Goal: Task Accomplishment & Management: Complete application form

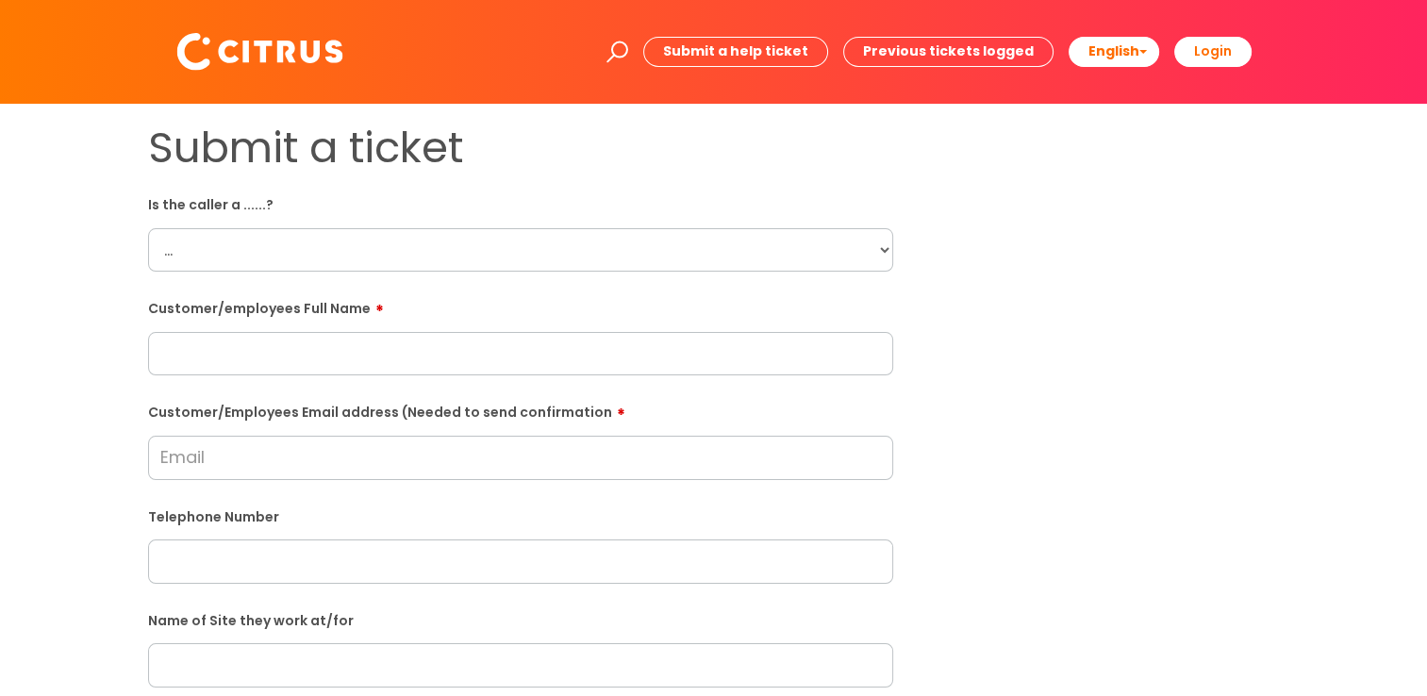
click at [882, 247] on select "... Citrus Customer Citrus Employee [DEMOGRAPHIC_DATA] Supplier" at bounding box center [520, 249] width 745 height 43
select select "Citrus Employee"
click at [148, 228] on select "... Citrus Customer Citrus Employee [DEMOGRAPHIC_DATA] Supplier" at bounding box center [520, 249] width 745 height 43
click at [221, 353] on input "text" at bounding box center [520, 353] width 745 height 43
type input "Daran"
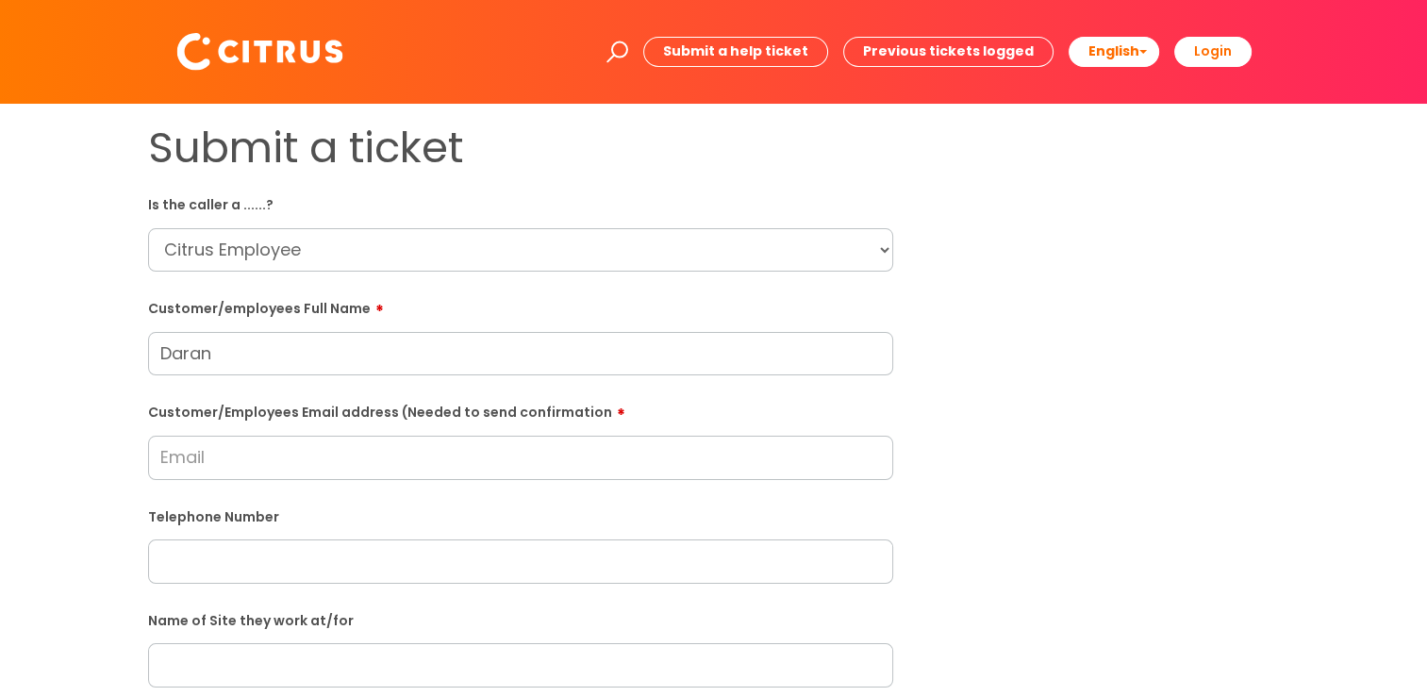
click at [361, 466] on input "Customer/Employees Email address (Needed to send confirmation" at bounding box center [520, 457] width 745 height 43
click at [276, 459] on input "deepakb" at bounding box center [520, 457] width 745 height 43
click at [408, 462] on input "deepakbal1681999@ou" at bounding box center [520, 457] width 745 height 43
click at [403, 459] on input "deepakbal1681999@ou" at bounding box center [520, 457] width 745 height 43
type input "[EMAIL_ADDRESS][DOMAIN_NAME]"
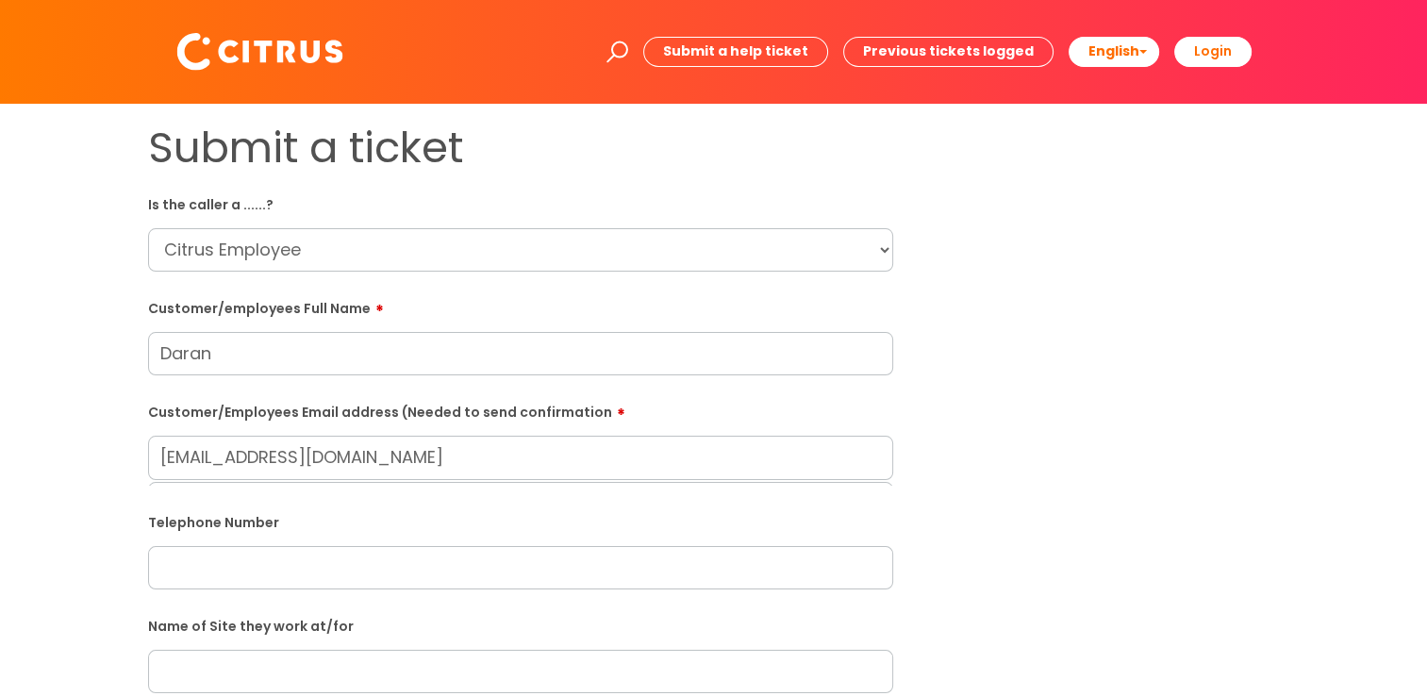
click at [321, 571] on input "text" at bounding box center [520, 567] width 745 height 43
click at [275, 542] on input "text" at bounding box center [520, 531] width 745 height 43
click at [248, 626] on input "text" at bounding box center [520, 635] width 745 height 43
paste input "07767720268"
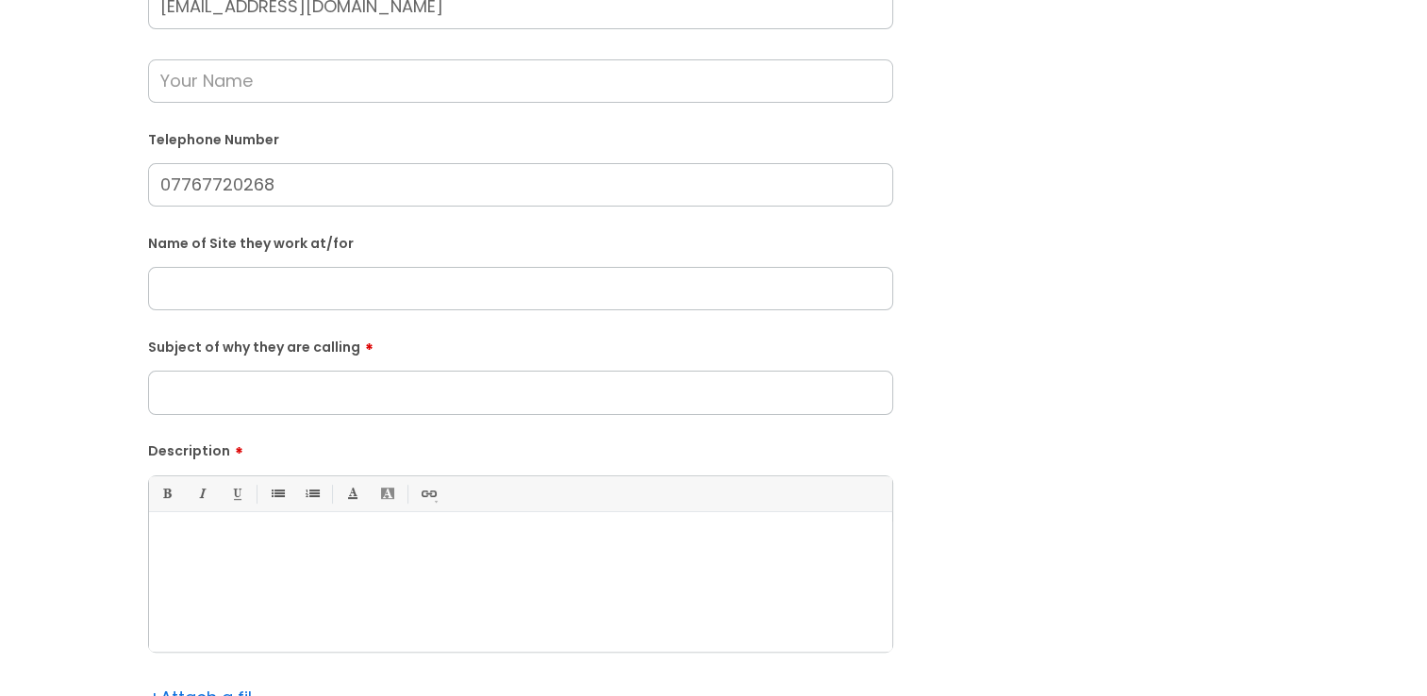
scroll to position [472, 0]
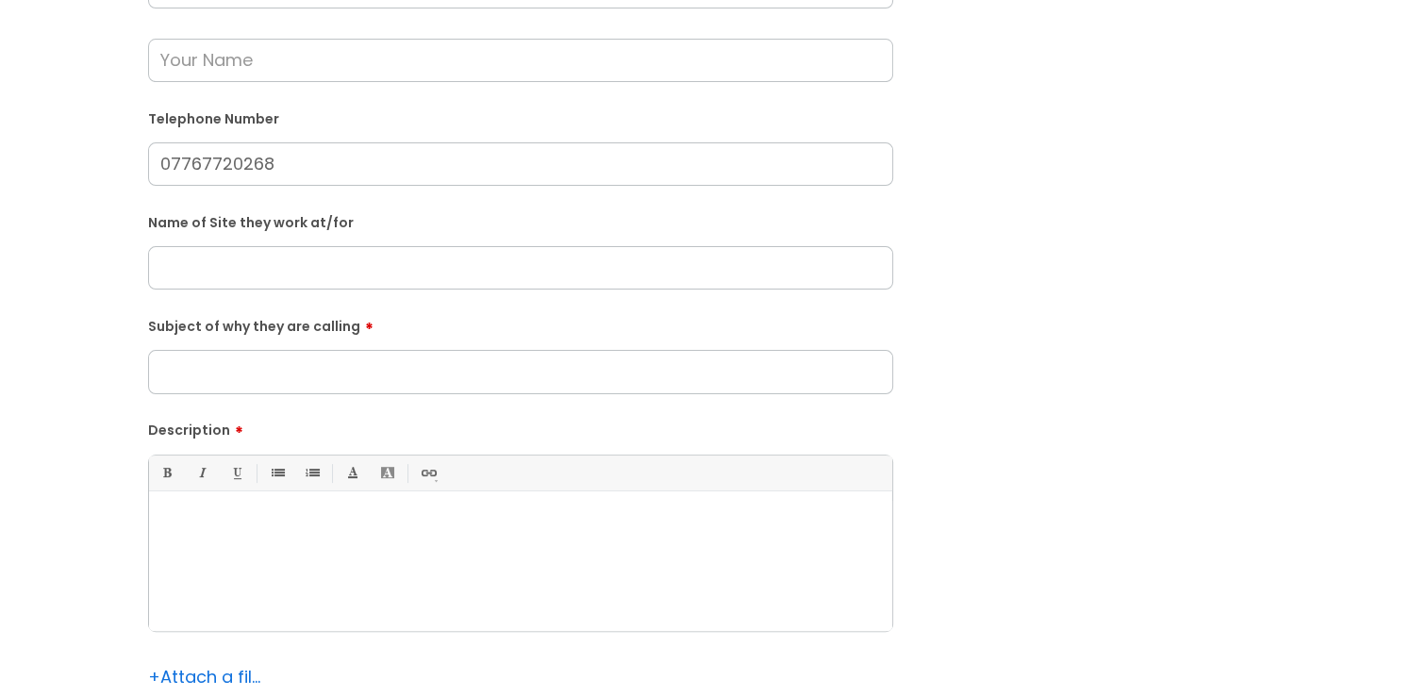
type input "07767720268"
click at [342, 266] on input "text" at bounding box center [520, 267] width 745 height 43
type input "Scope"
drag, startPoint x: 253, startPoint y: 271, endPoint x: 155, endPoint y: 279, distance: 98.5
click at [155, 279] on input "Scope" at bounding box center [520, 267] width 745 height 43
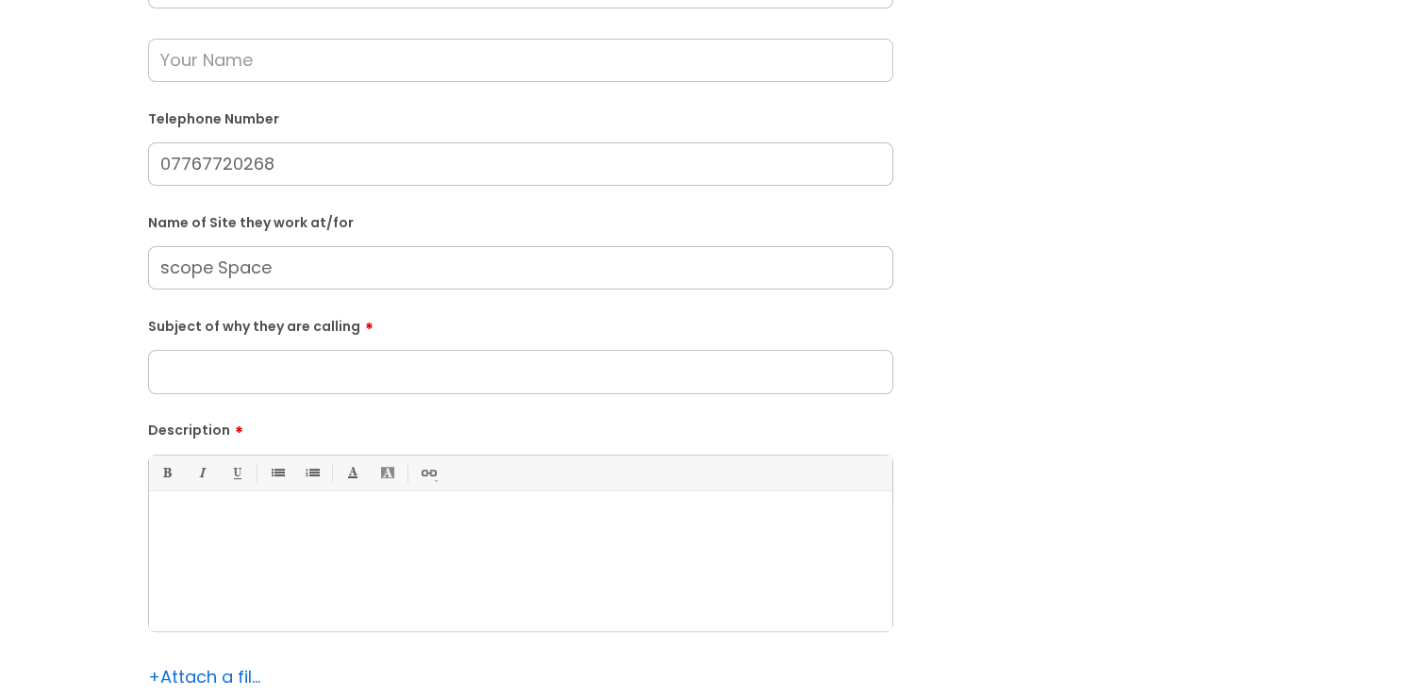
type input "scope Space"
click at [305, 376] on input "Subject of why they are calling" at bounding box center [520, 371] width 745 height 43
click at [324, 575] on div at bounding box center [520, 566] width 743 height 130
click at [235, 385] on input "Subject of why they are calling" at bounding box center [520, 371] width 745 height 43
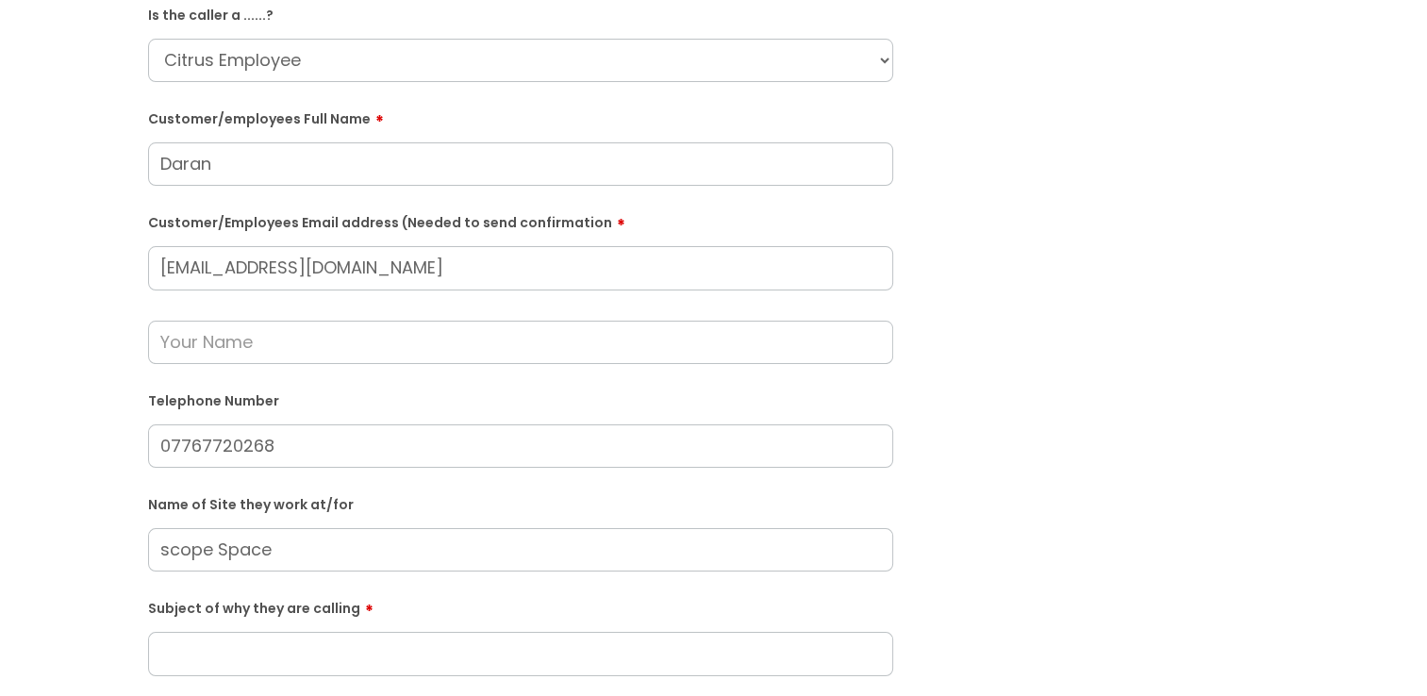
scroll to position [189, 0]
click at [236, 348] on input "text" at bounding box center [520, 343] width 745 height 43
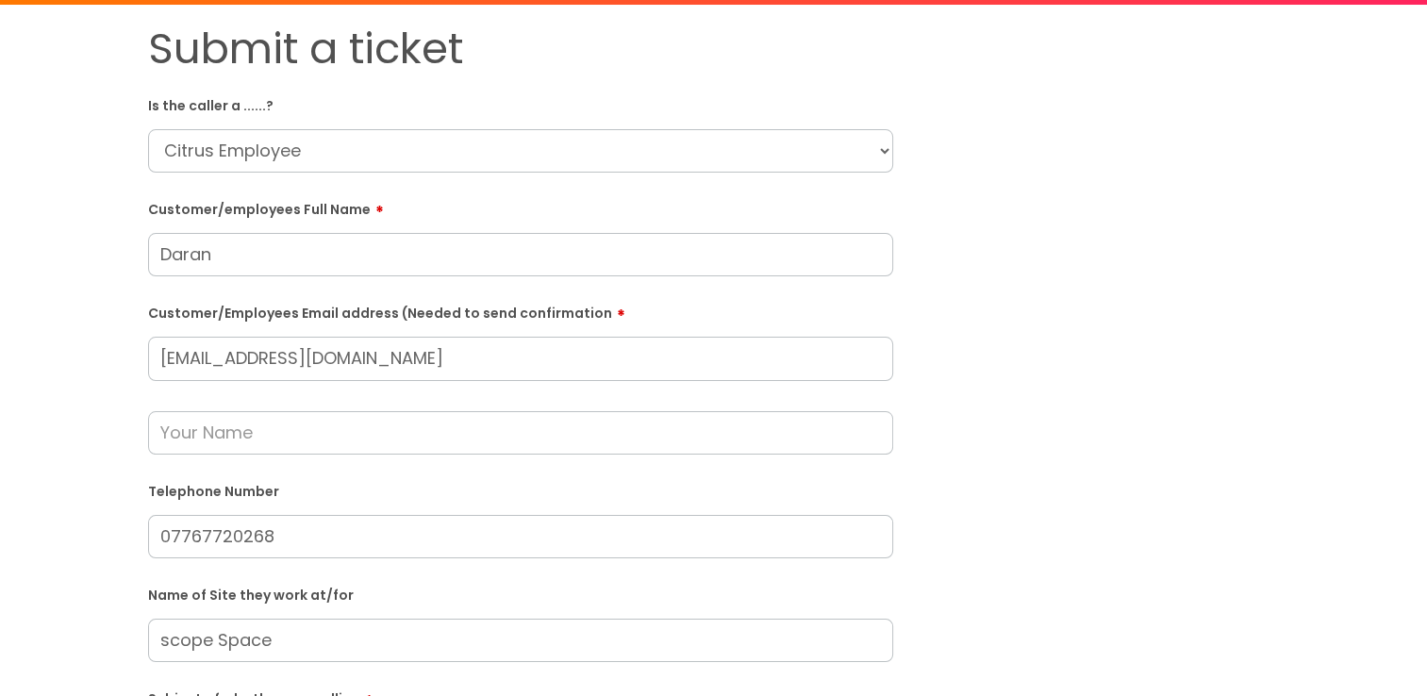
scroll to position [0, 0]
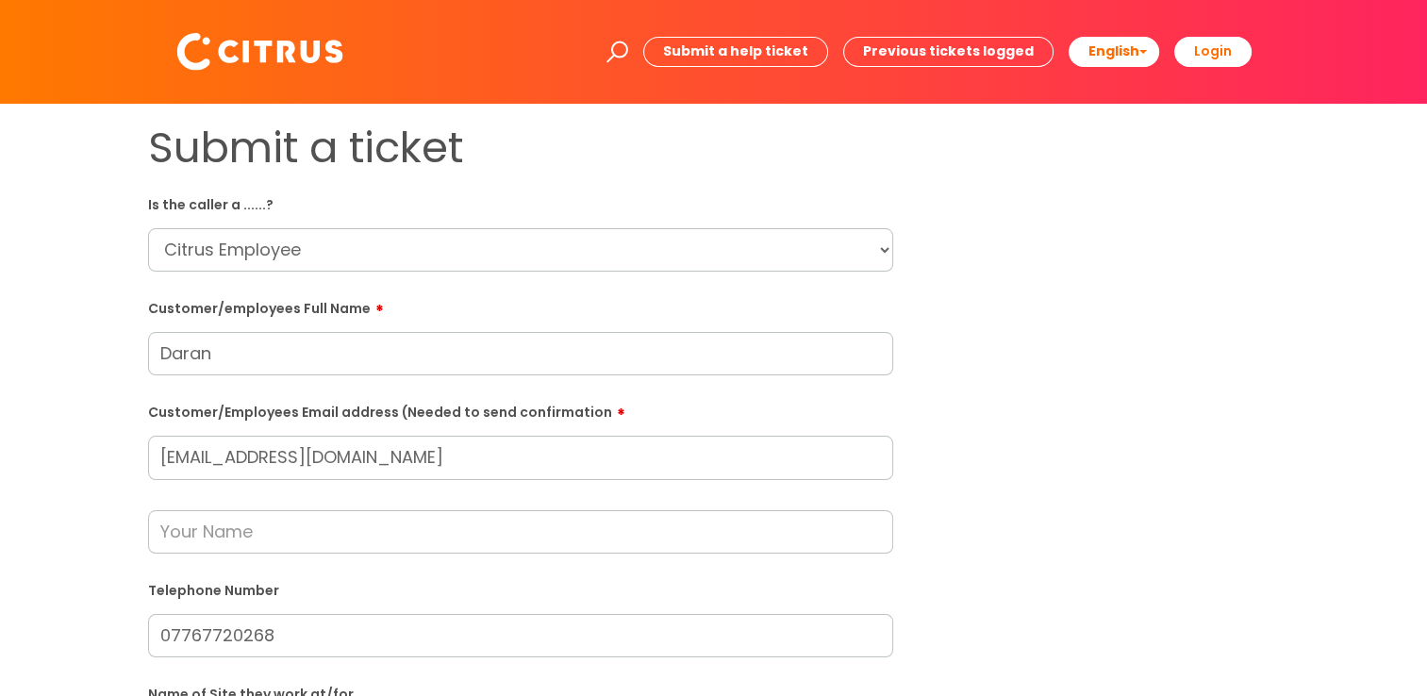
click at [341, 362] on input "Daran" at bounding box center [520, 353] width 745 height 43
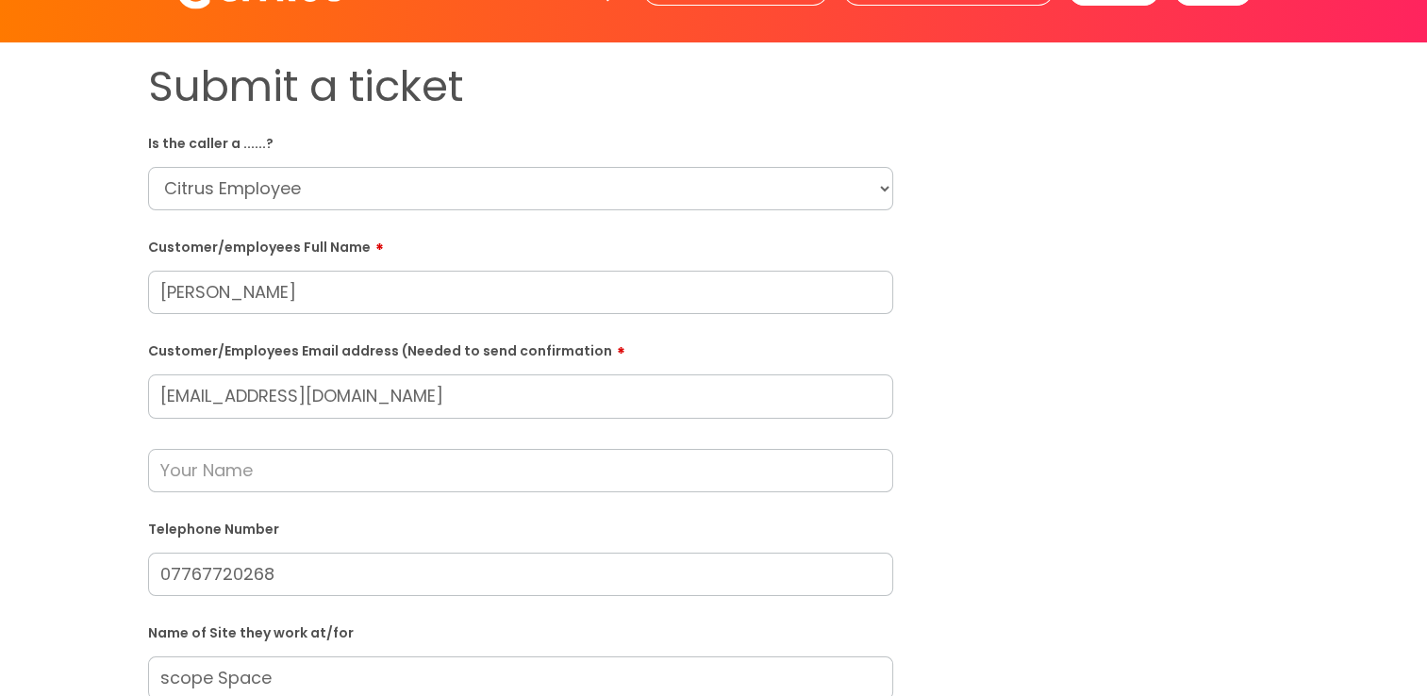
scroll to position [94, 0]
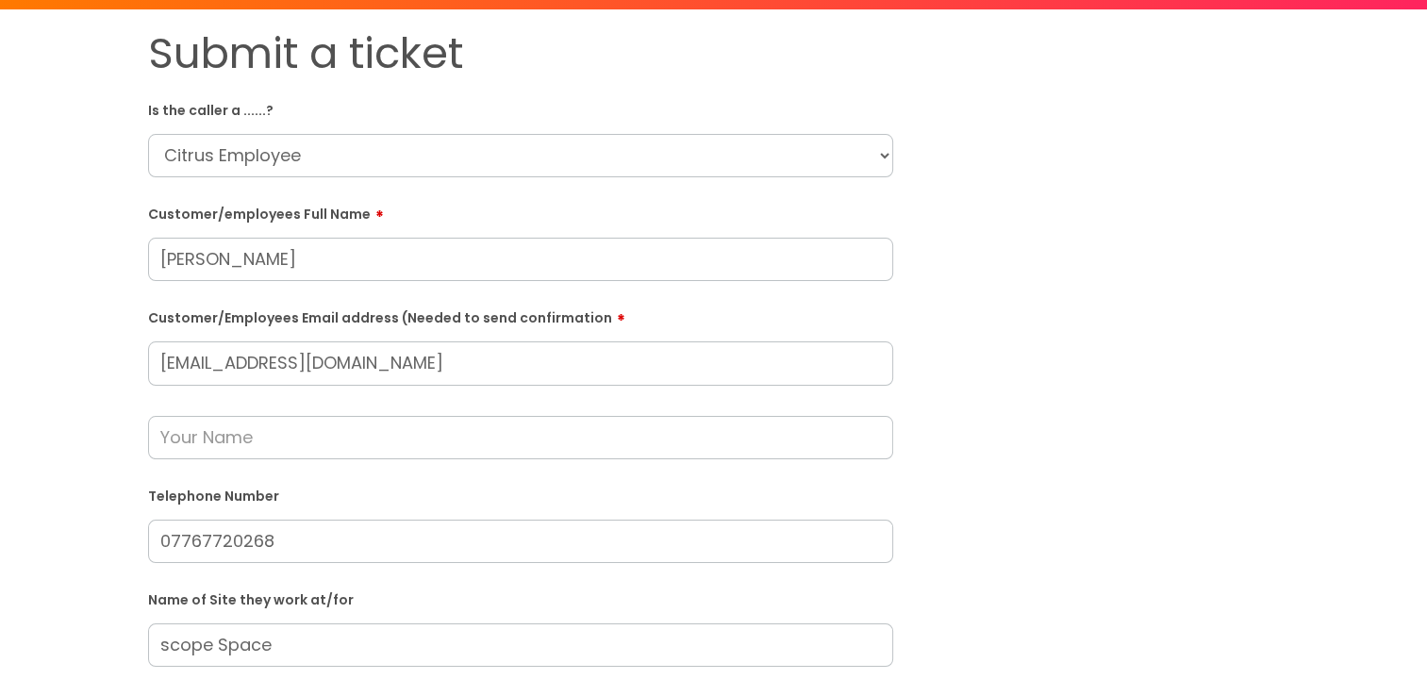
type input "[PERSON_NAME]"
click at [197, 438] on input "text" at bounding box center [520, 437] width 745 height 43
click at [908, 602] on com-1password-button at bounding box center [908, 602] width 0 height 0
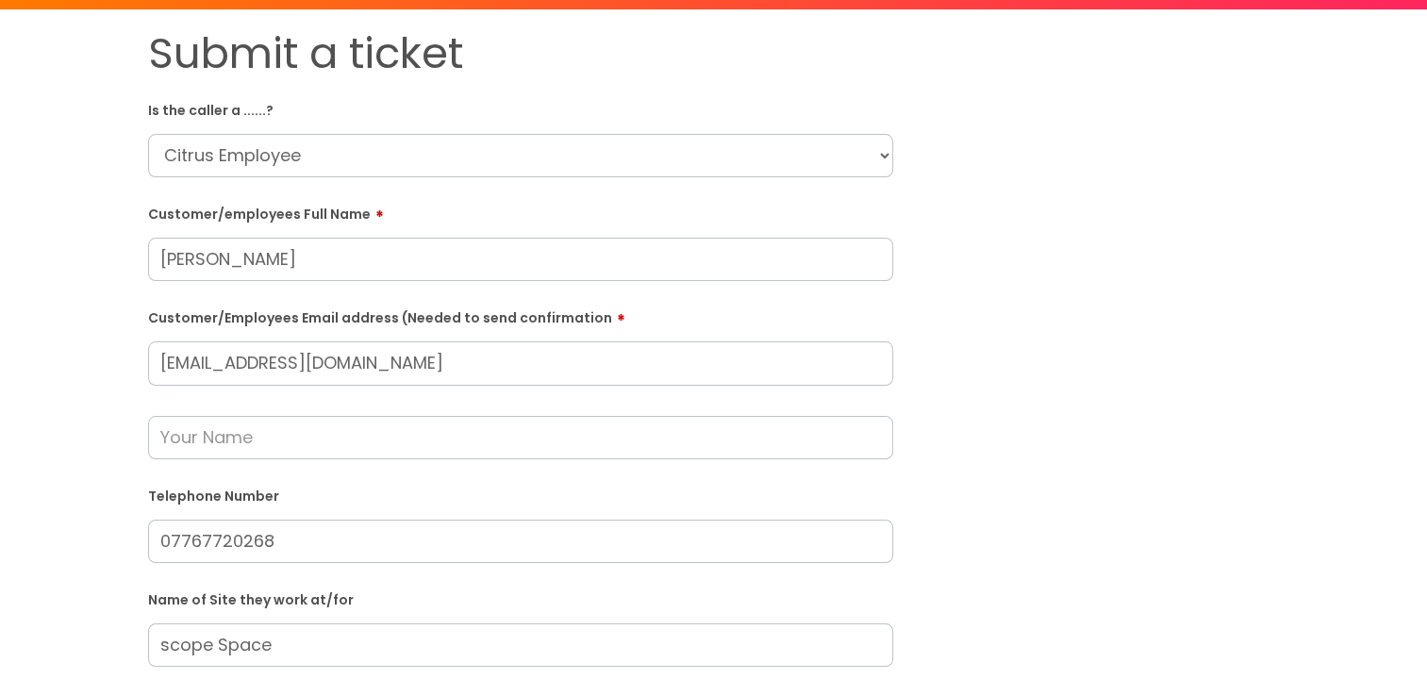
click at [262, 441] on input "text" at bounding box center [520, 437] width 745 height 43
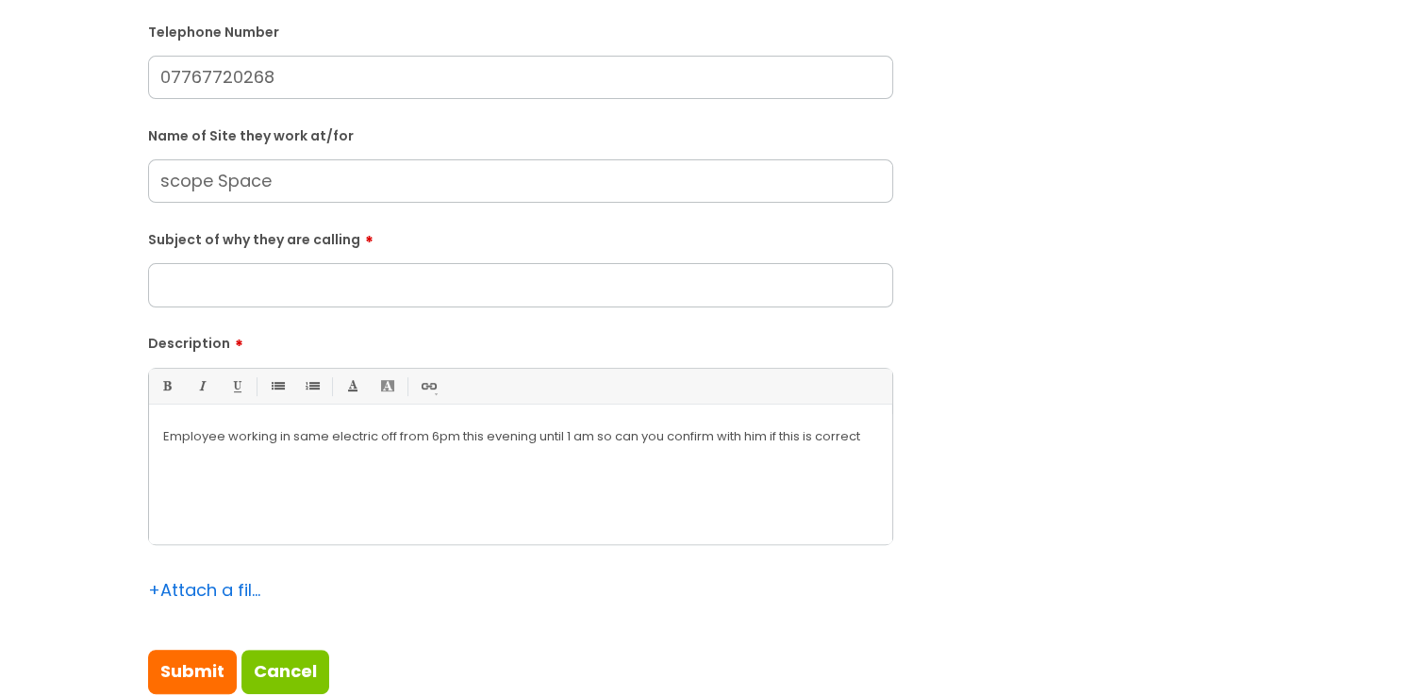
scroll to position [566, 0]
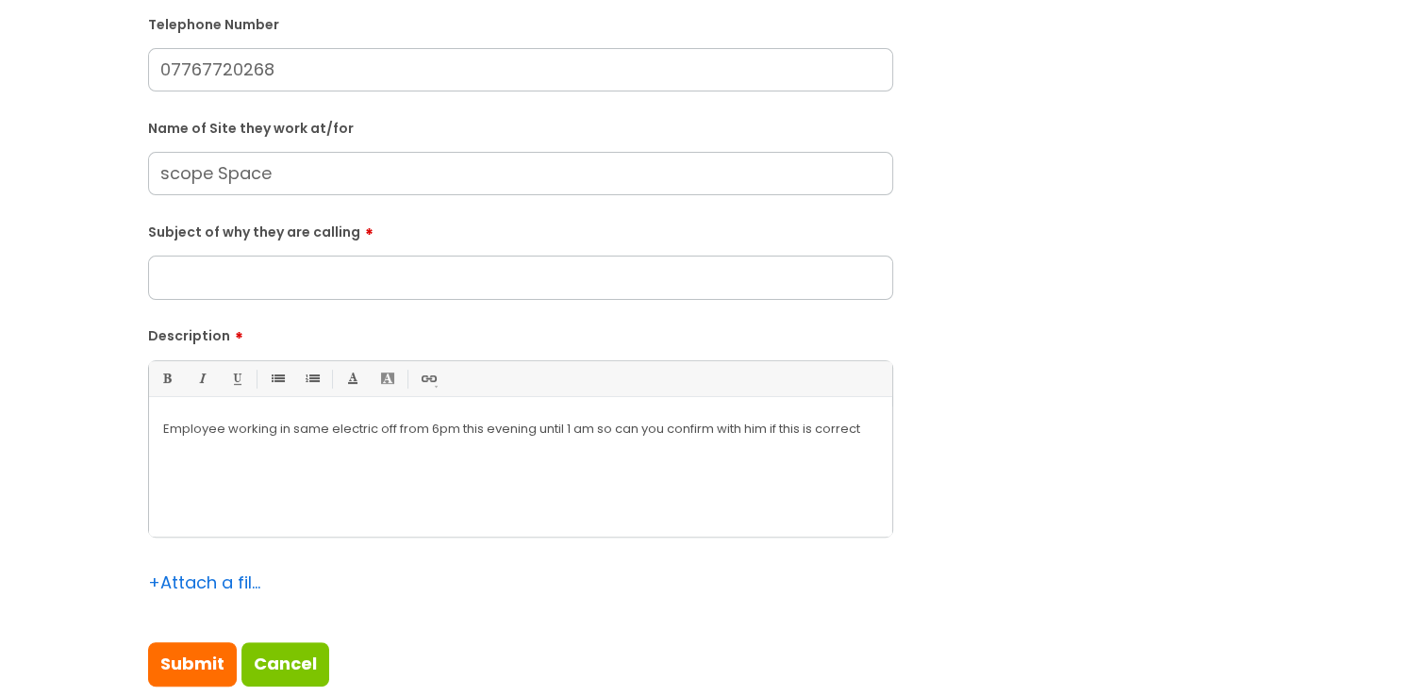
type input "[PERSON_NAME]"
click at [161, 169] on input "scope Space" at bounding box center [520, 173] width 745 height 43
type input "Scope Space"
click at [340, 286] on input "Subject of why they are calling" at bounding box center [520, 277] width 745 height 43
type input "Electricity off this evening."
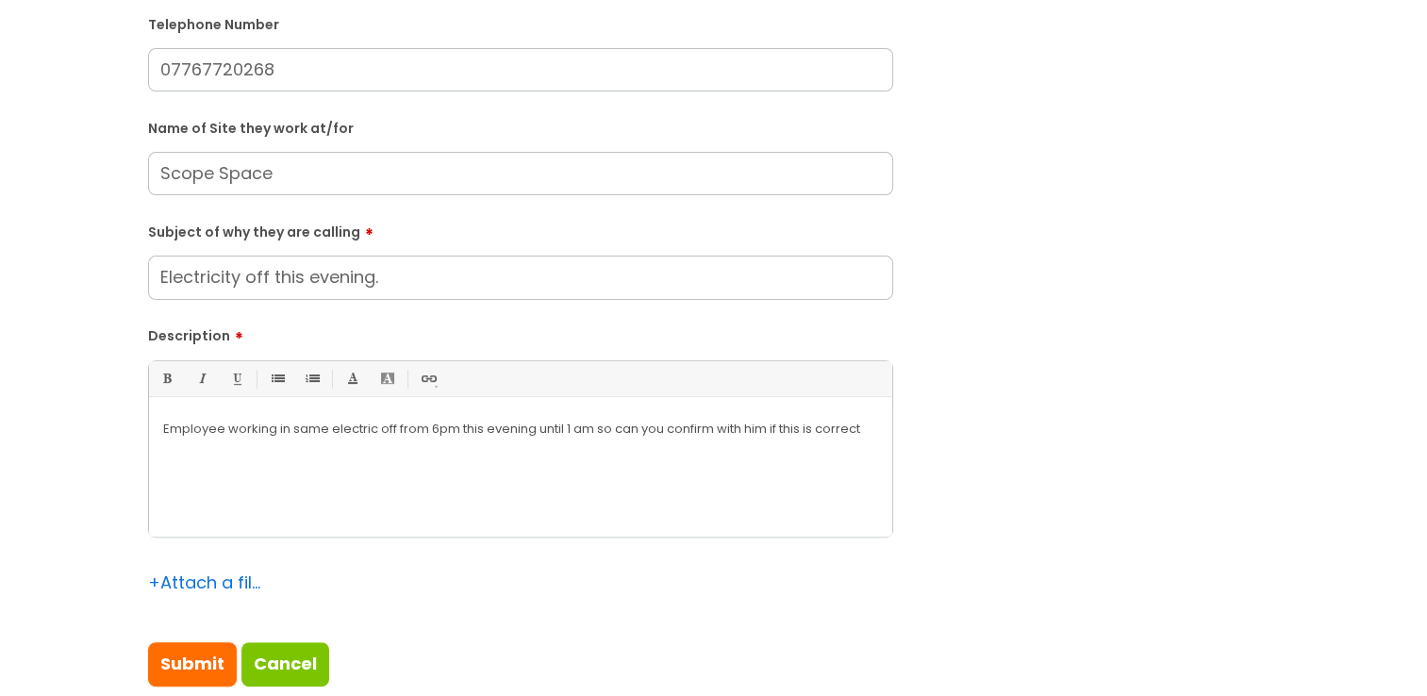
click at [328, 433] on p "Employee working in same electric off from 6pm this evening until 1 am so can y…" at bounding box center [520, 429] width 715 height 17
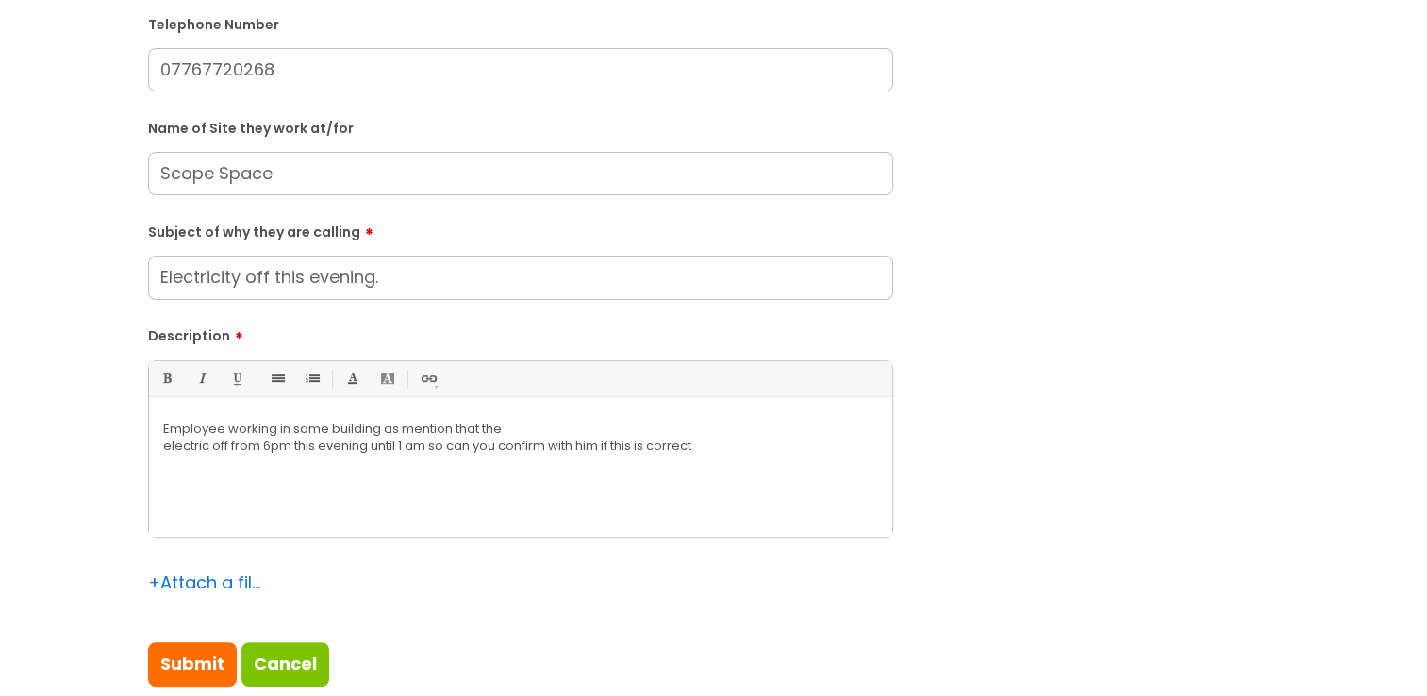
click at [536, 423] on p "Employee working in same building as mention that the" at bounding box center [520, 429] width 715 height 17
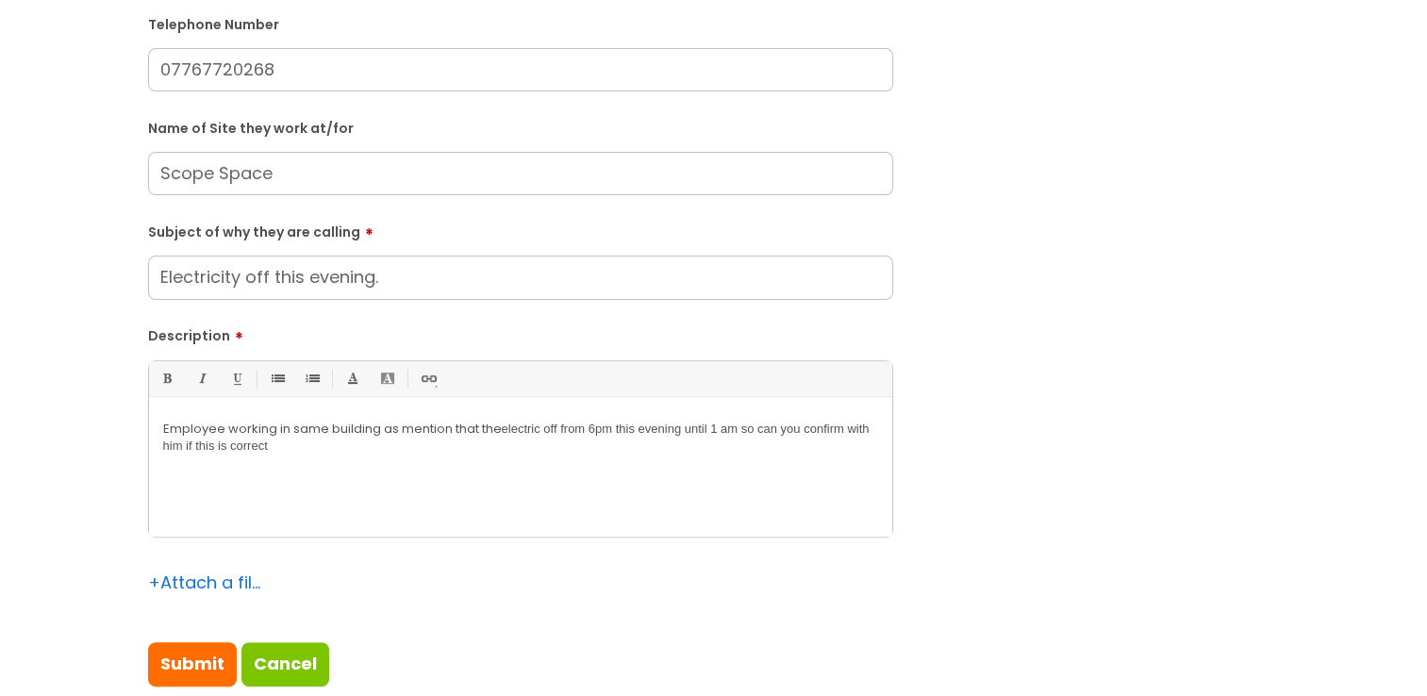
click at [548, 433] on span "electric off from 6pm this evening until 1 am so can you confirm with him if th…" at bounding box center [516, 437] width 707 height 31
click at [298, 451] on p "Employee working in same building as mention that the electric is off from 6pm …" at bounding box center [520, 438] width 715 height 34
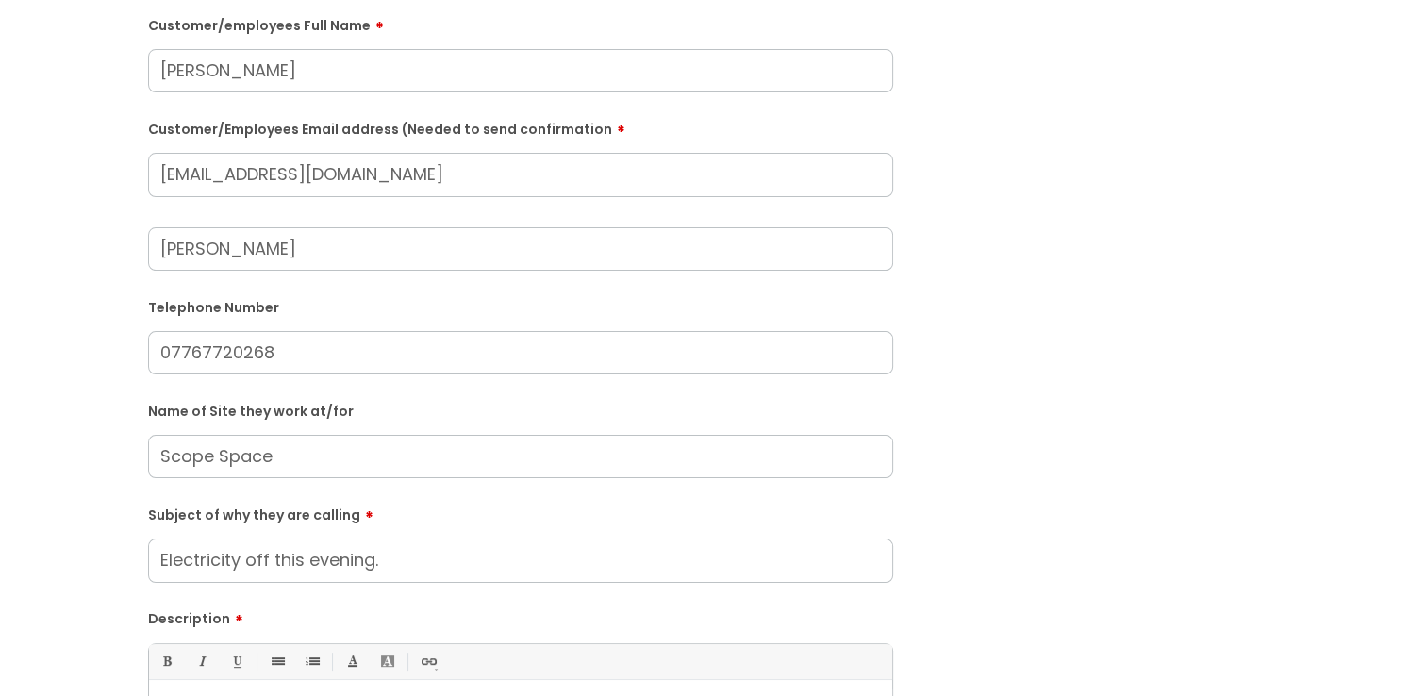
scroll to position [189, 0]
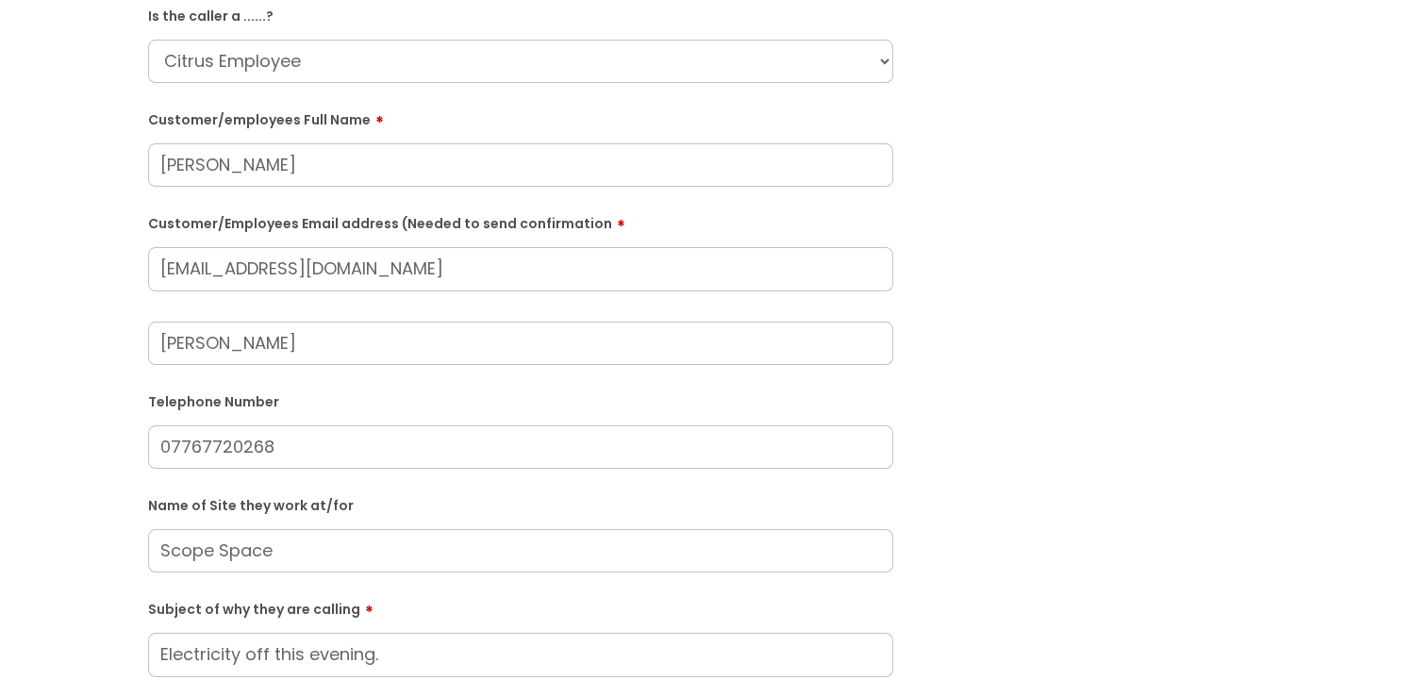
drag, startPoint x: 452, startPoint y: 271, endPoint x: 155, endPoint y: 281, distance: 297.4
click at [155, 281] on input "[EMAIL_ADDRESS][DOMAIN_NAME]" at bounding box center [520, 268] width 745 height 43
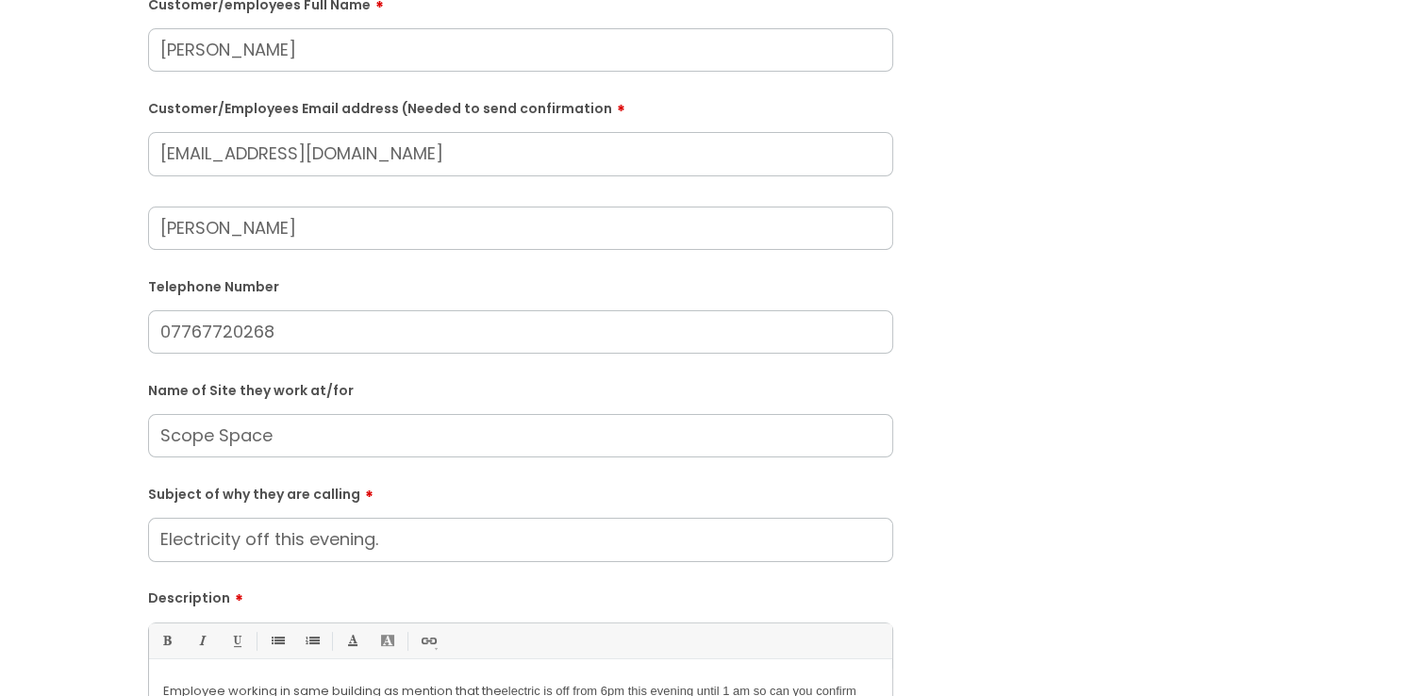
scroll to position [660, 0]
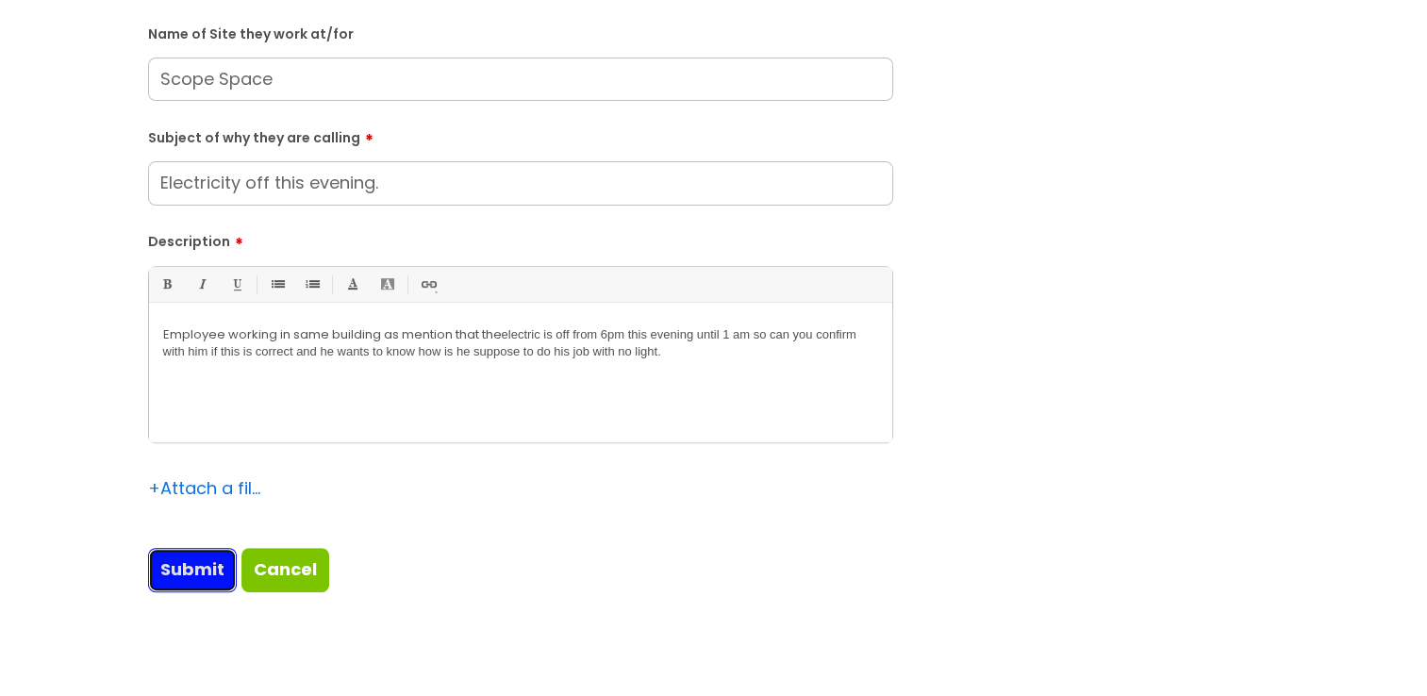
click at [170, 571] on input "Submit" at bounding box center [192, 569] width 89 height 43
type input "Please Wait..."
